Goal: Transaction & Acquisition: Book appointment/travel/reservation

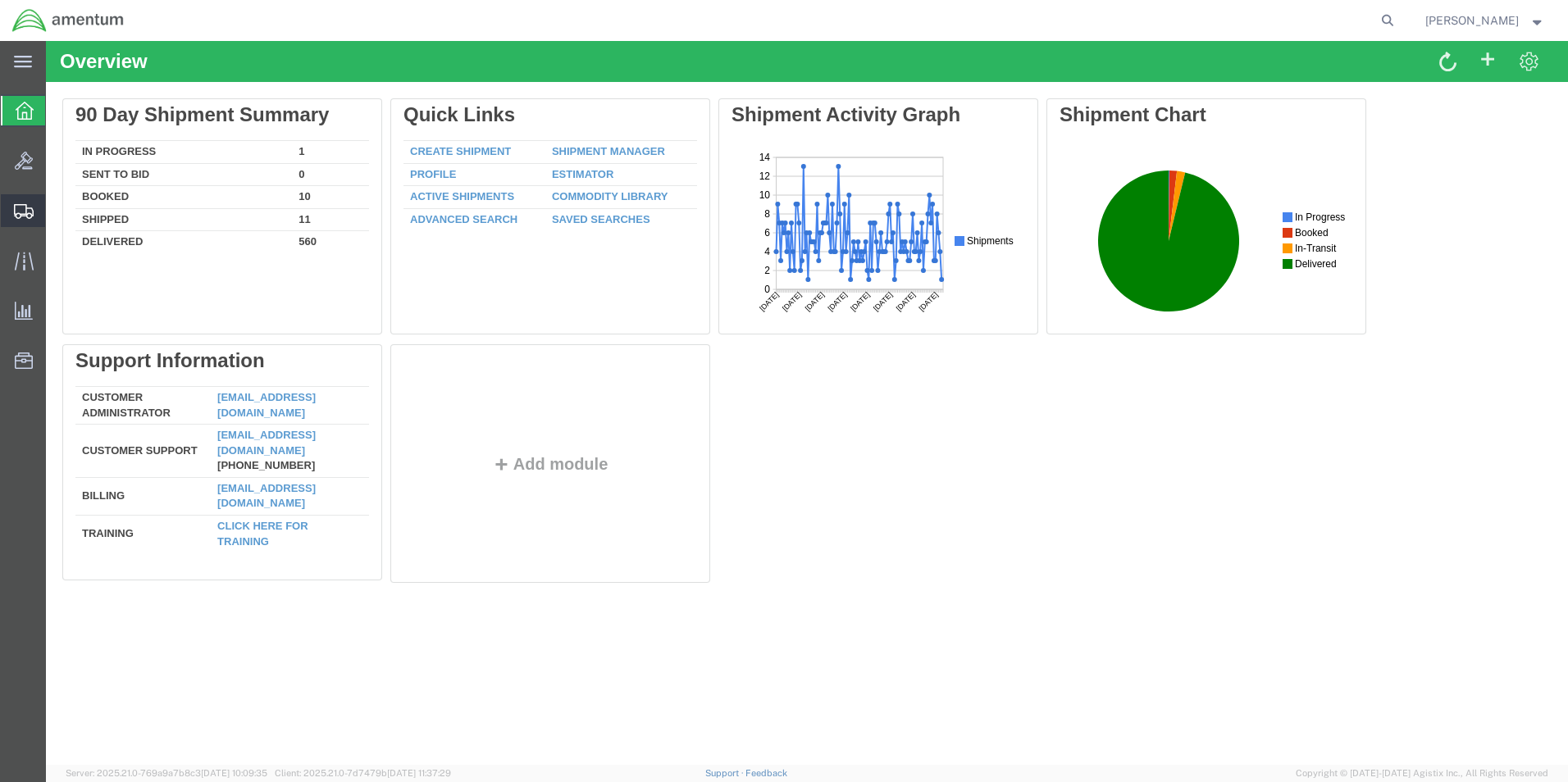
click at [0, 0] on span "Shipment Manager" at bounding box center [0, 0] width 0 height 0
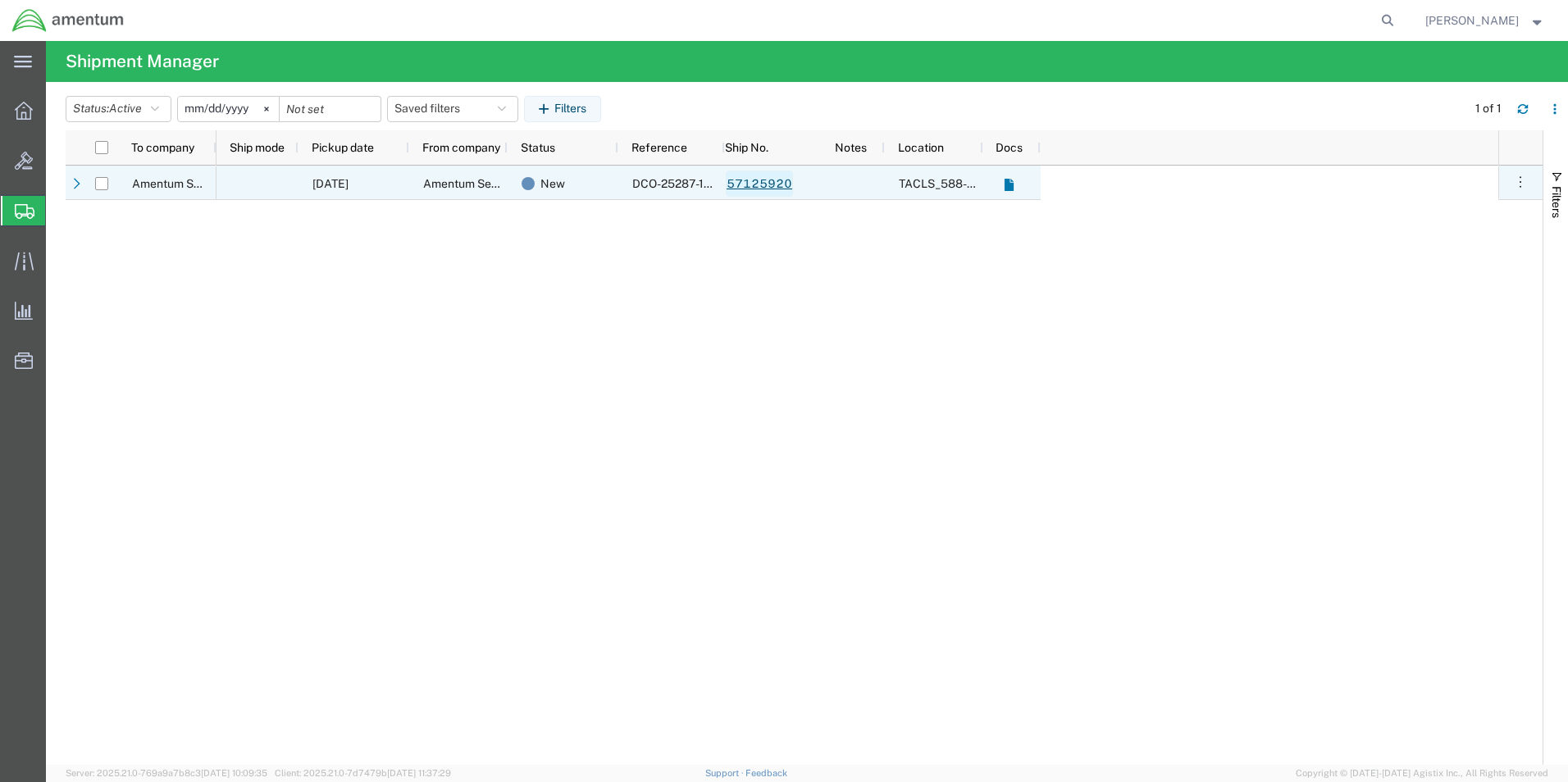
click at [768, 184] on link "57125920" at bounding box center [760, 184] width 67 height 26
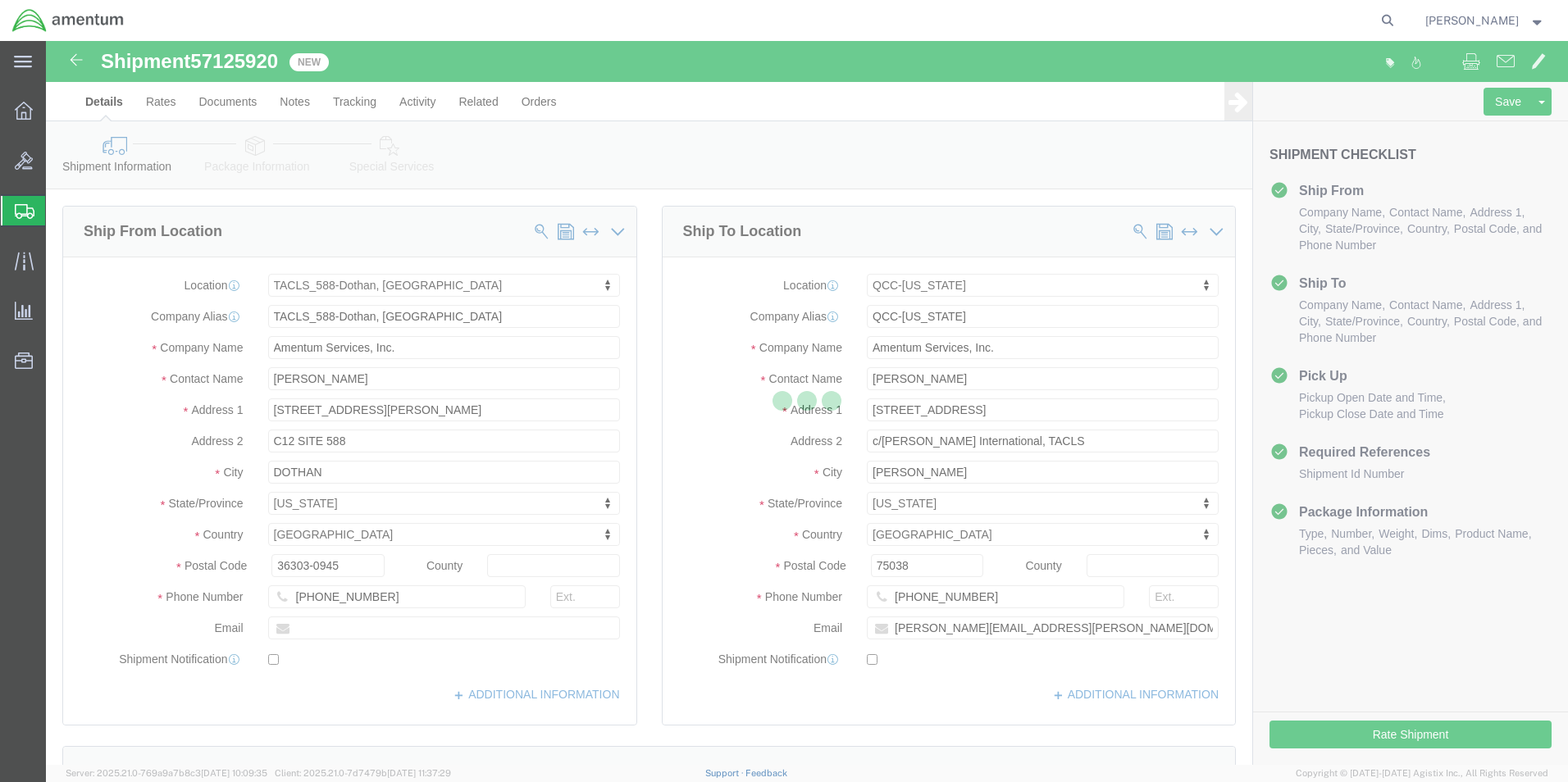
select select "42706"
select select "42668"
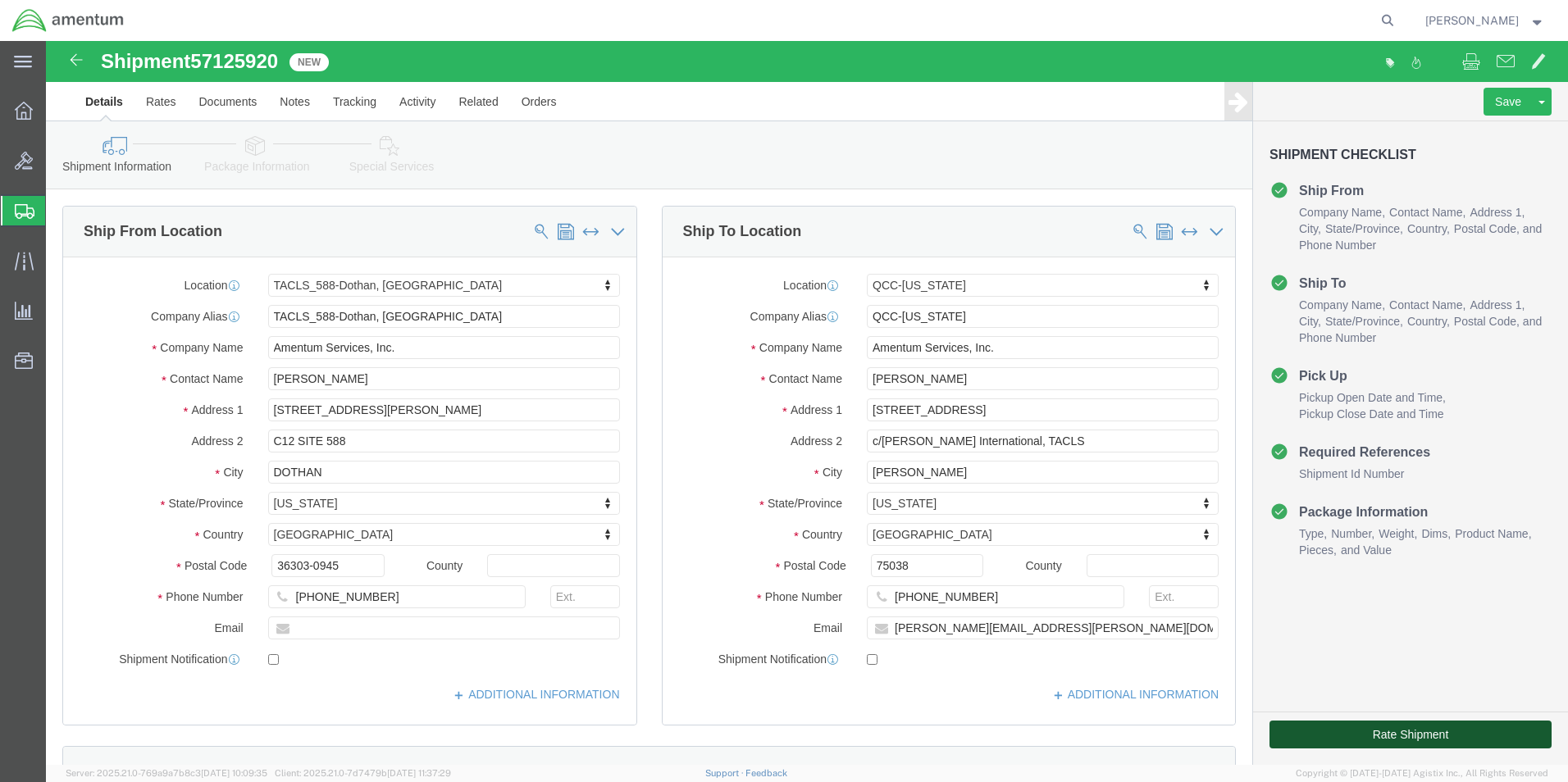
click button "Rate Shipment"
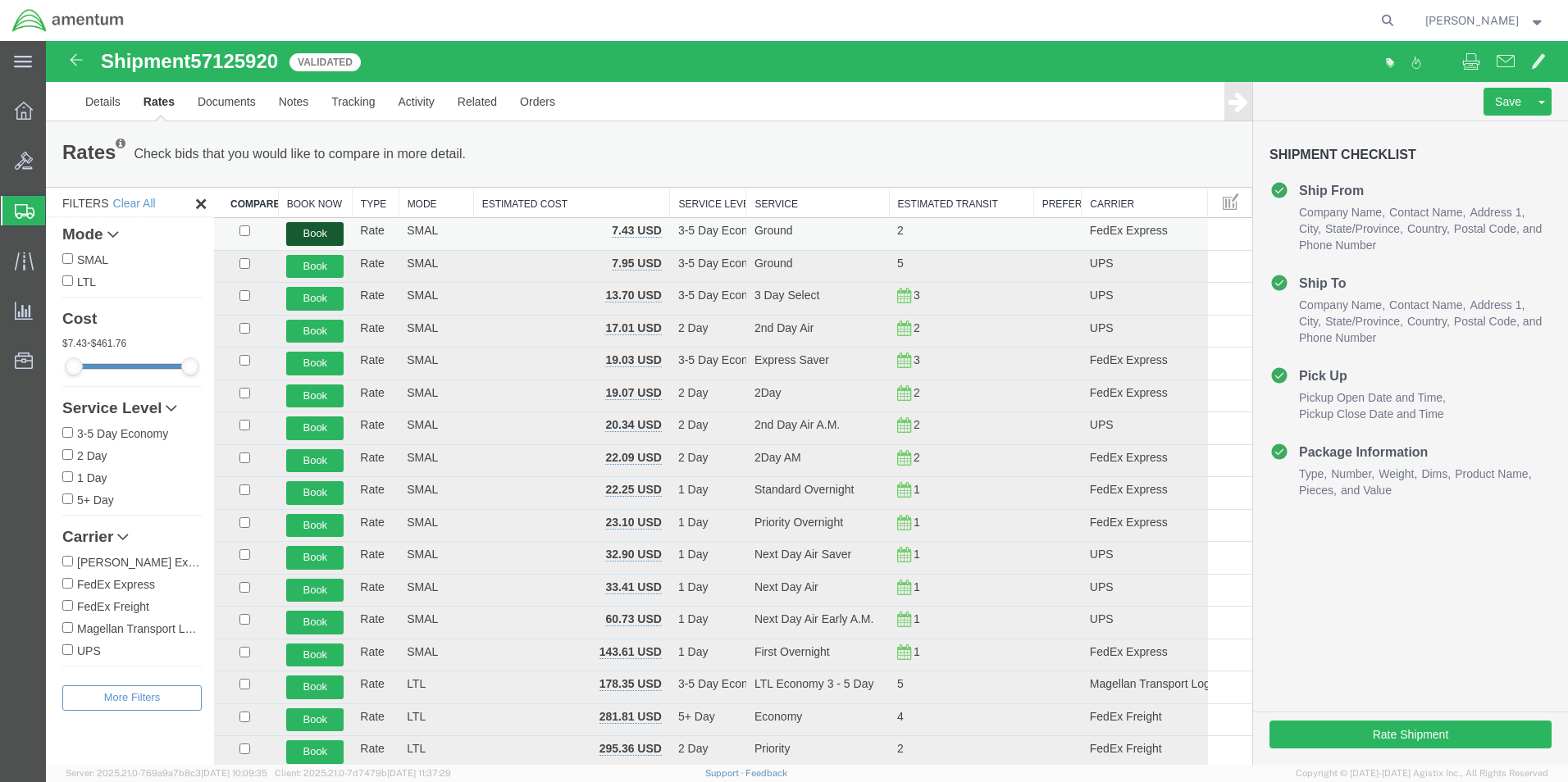
click at [321, 226] on button "Book" at bounding box center [315, 234] width 58 height 24
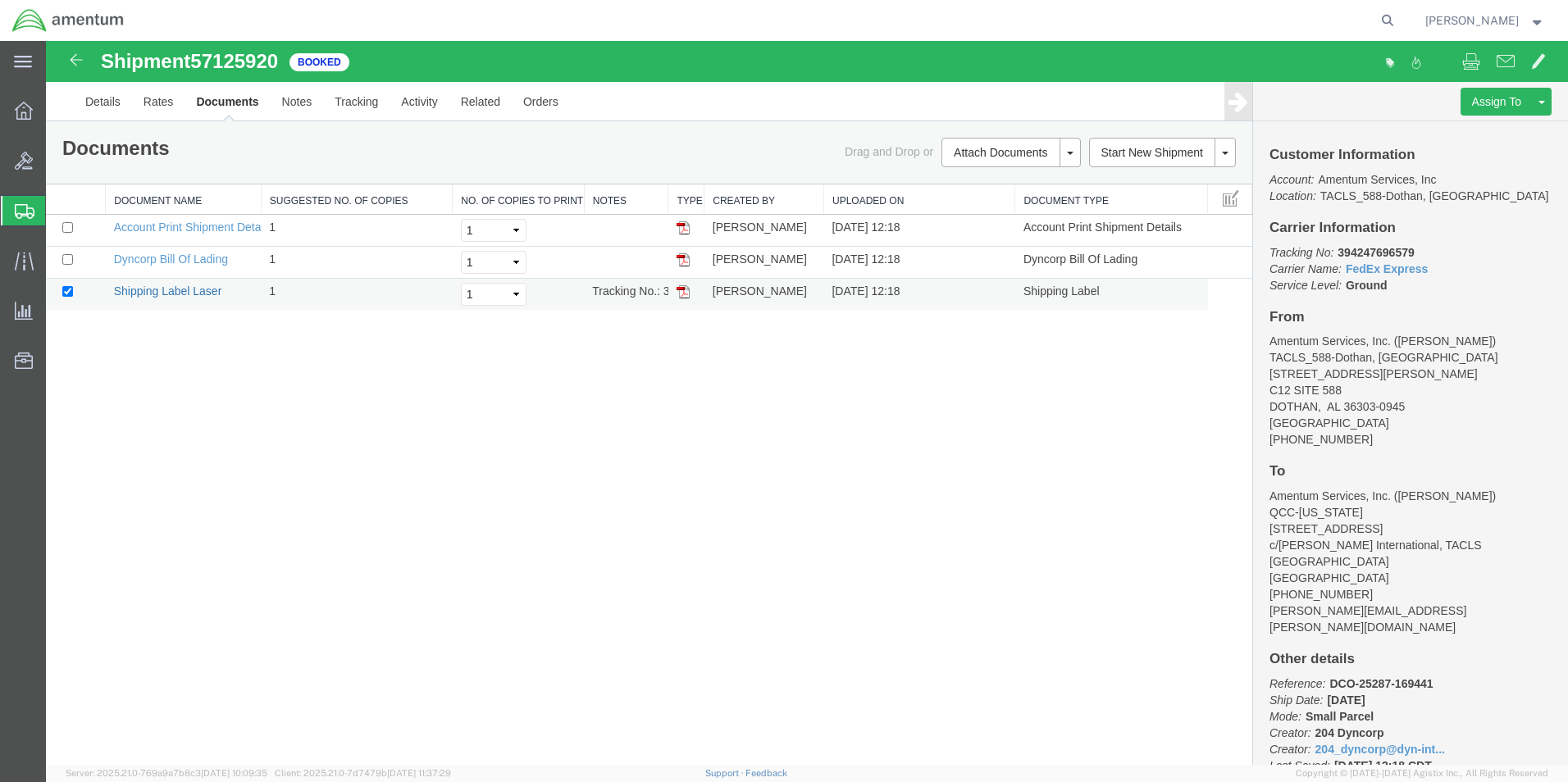
click at [184, 288] on link "Shipping Label Laser" at bounding box center [168, 291] width 109 height 13
